Goal: Find specific page/section: Find specific page/section

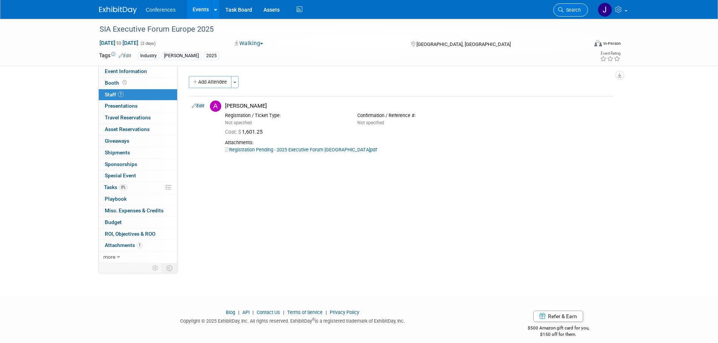
click at [563, 11] on span "Search" at bounding box center [571, 10] width 17 height 6
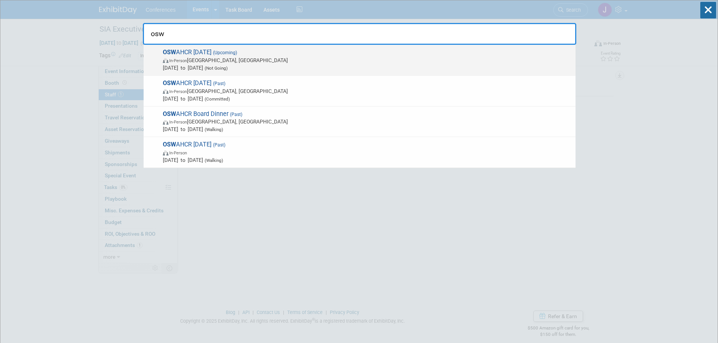
type input "osw"
click at [306, 66] on span "[DATE] to [DATE] (Not Going)" at bounding box center [367, 68] width 409 height 8
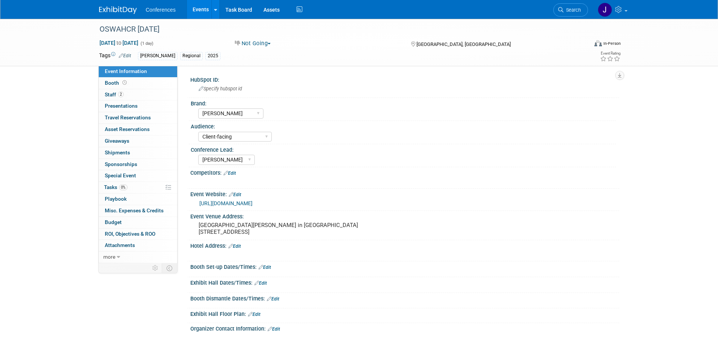
select select "[PERSON_NAME]"
select select "Client-facing"
select select "[PERSON_NAME]"
click at [111, 81] on span "Booth" at bounding box center [116, 83] width 23 height 6
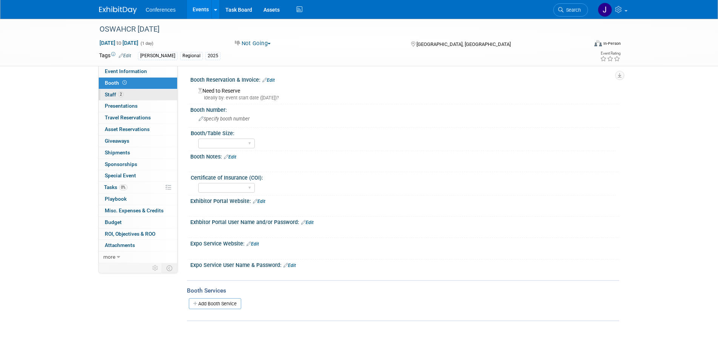
click at [111, 94] on span "Staff 2" at bounding box center [114, 95] width 19 height 6
